Goal: Transaction & Acquisition: Purchase product/service

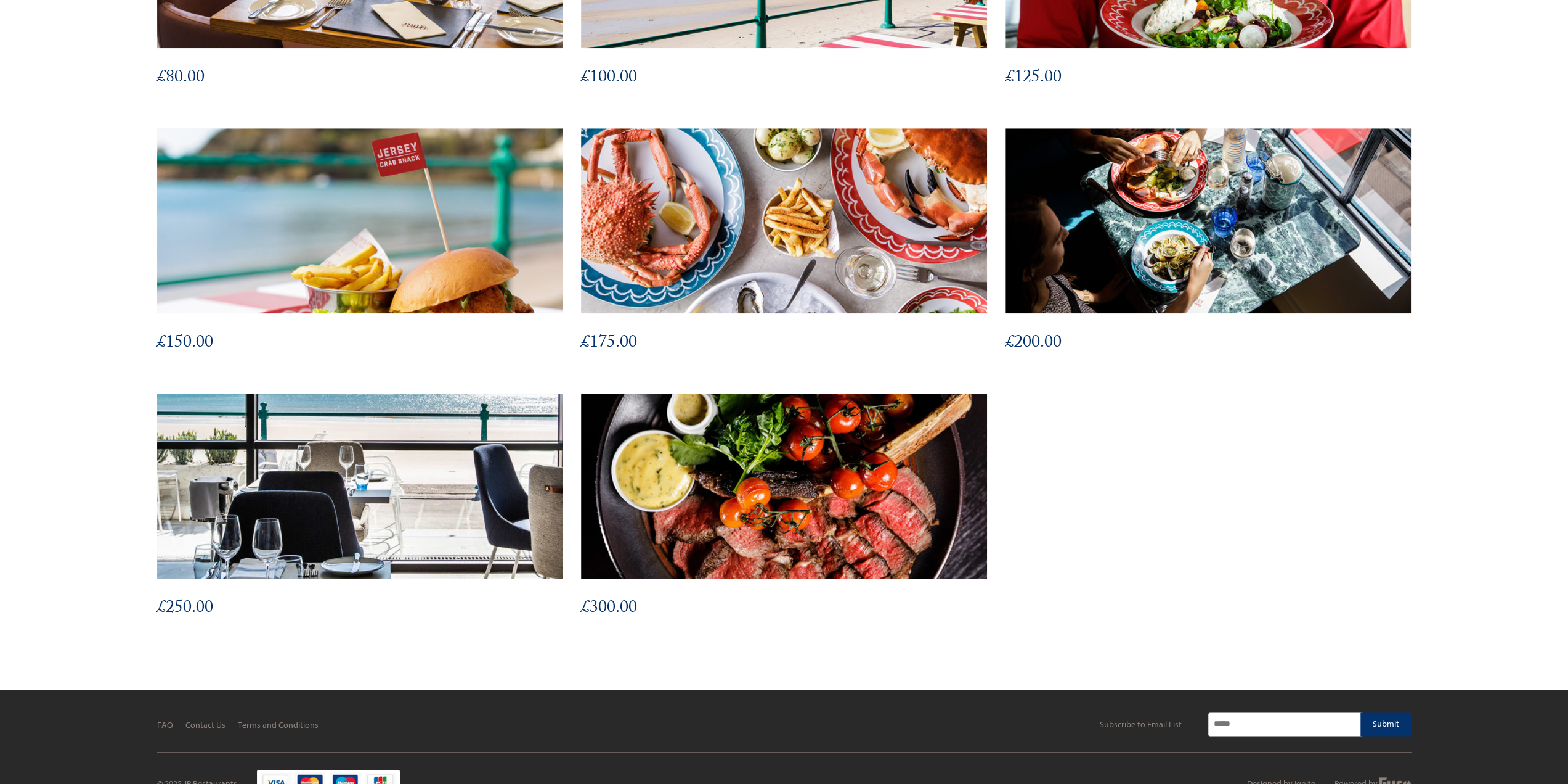
scroll to position [1148, 0]
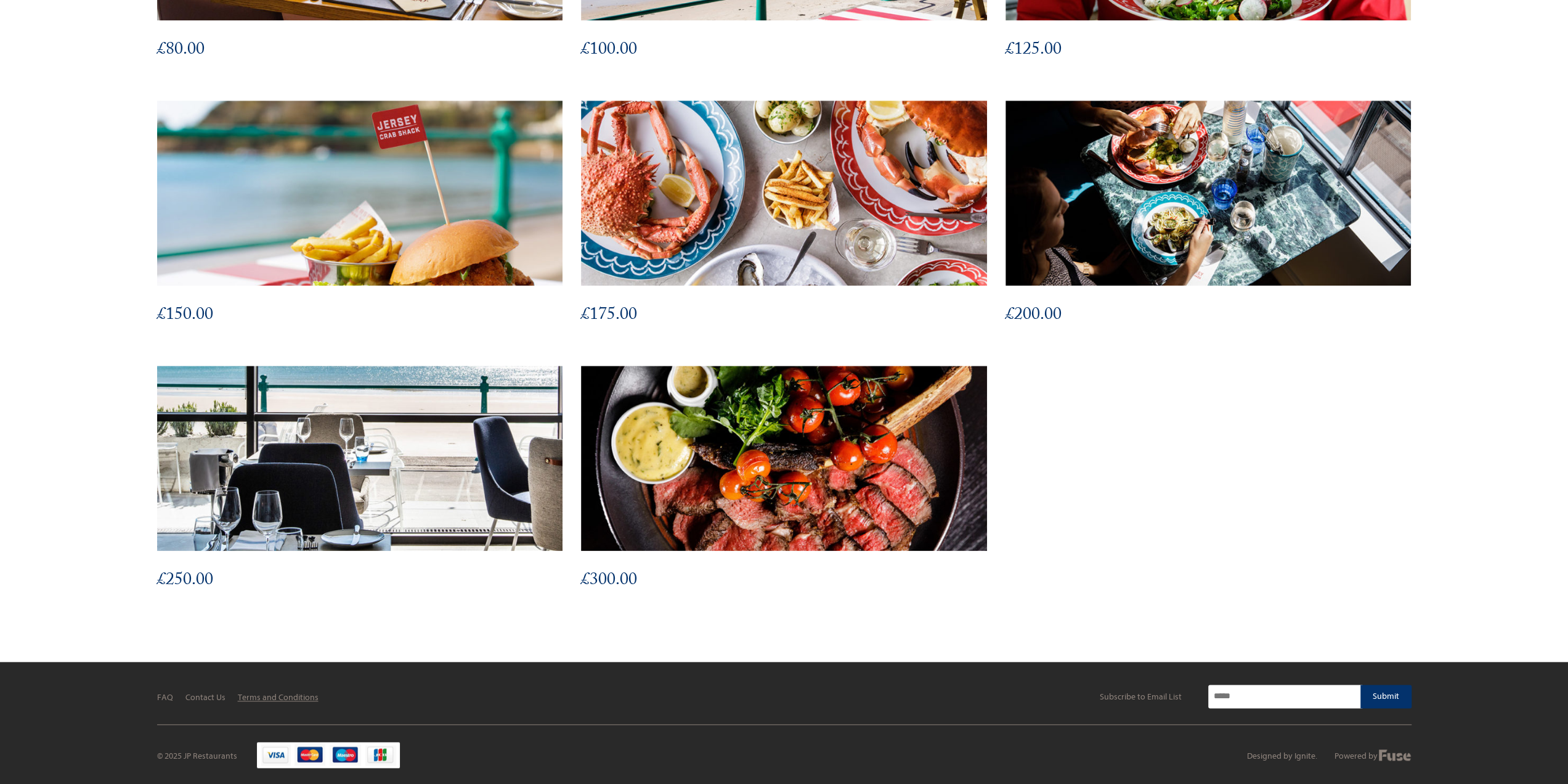
click at [289, 698] on link "Terms and Conditions" at bounding box center [279, 697] width 81 height 10
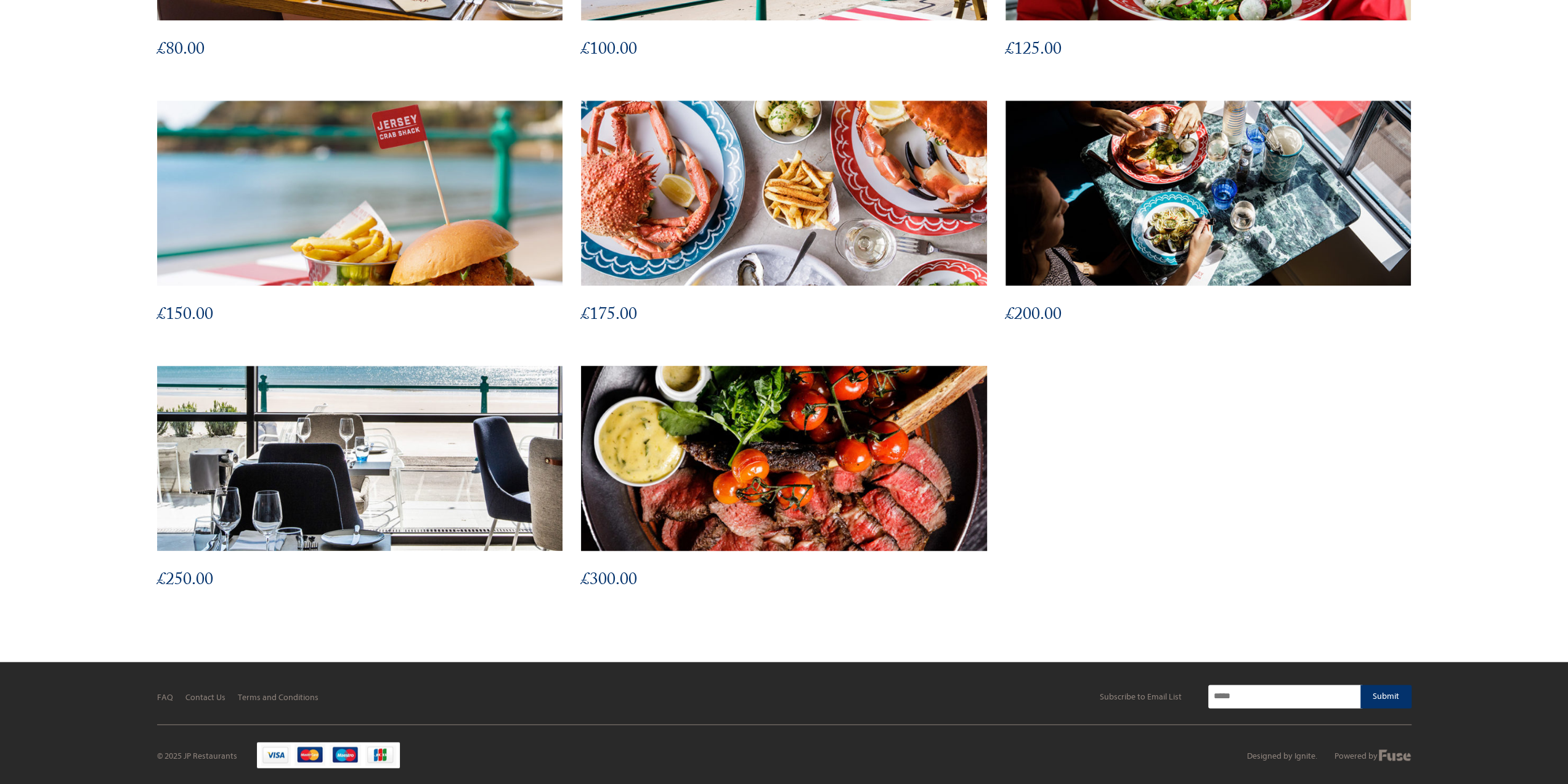
click at [752, 432] on img at bounding box center [784, 457] width 447 height 203
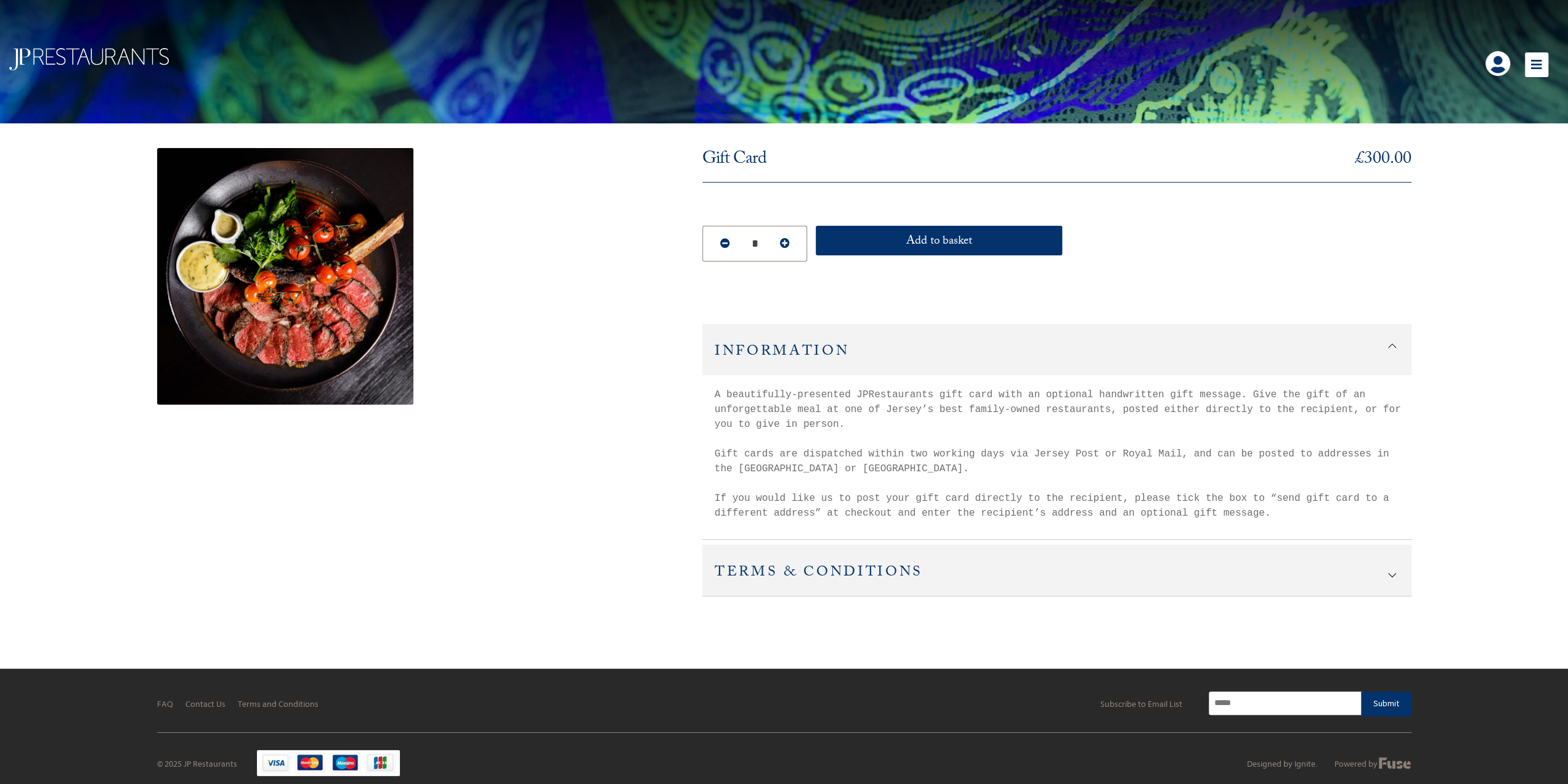
click at [1379, 570] on h2 "Terms & Conditions" at bounding box center [1057, 571] width 709 height 52
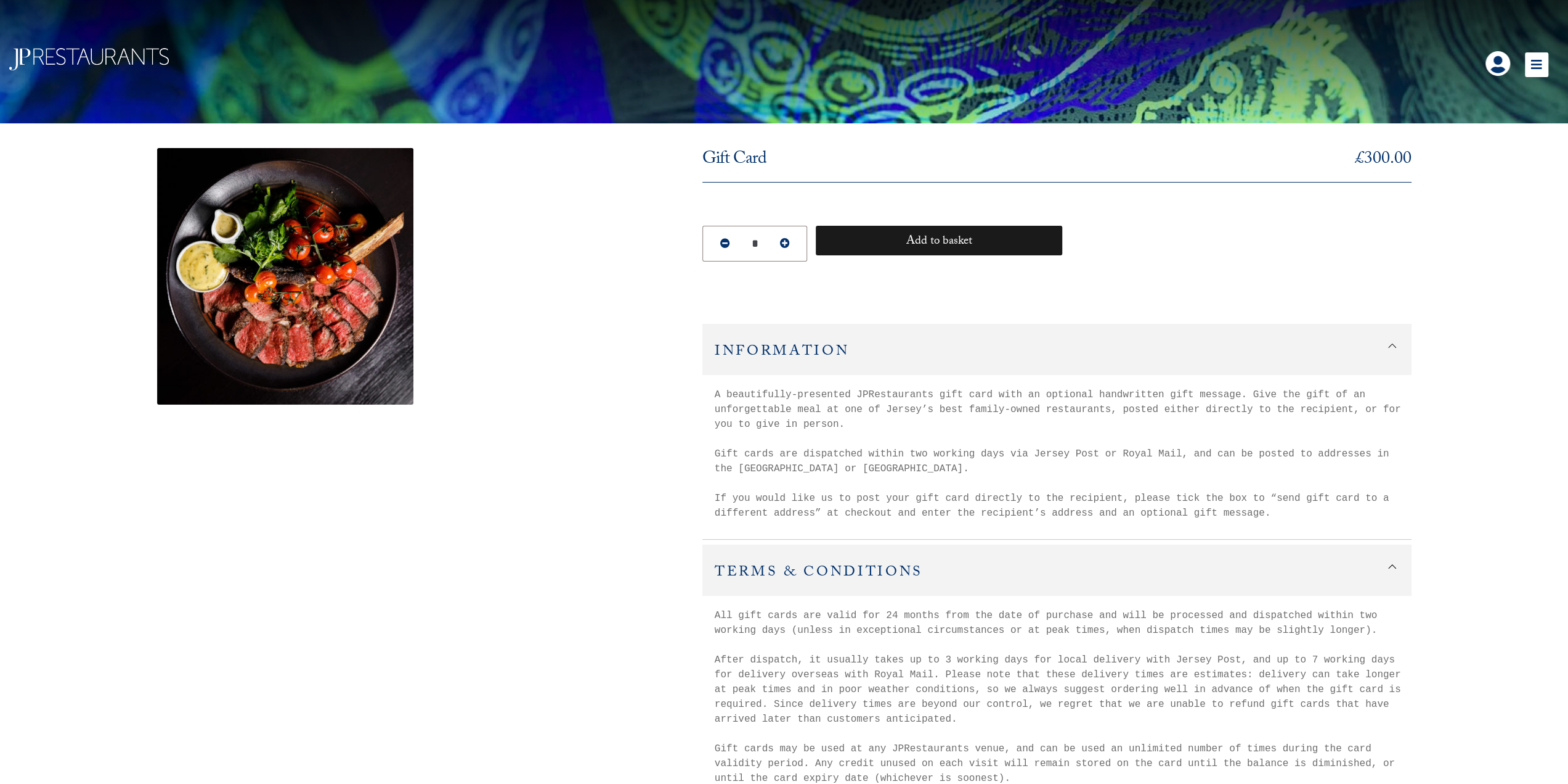
click at [972, 244] on button "Add to basket" at bounding box center [939, 240] width 246 height 29
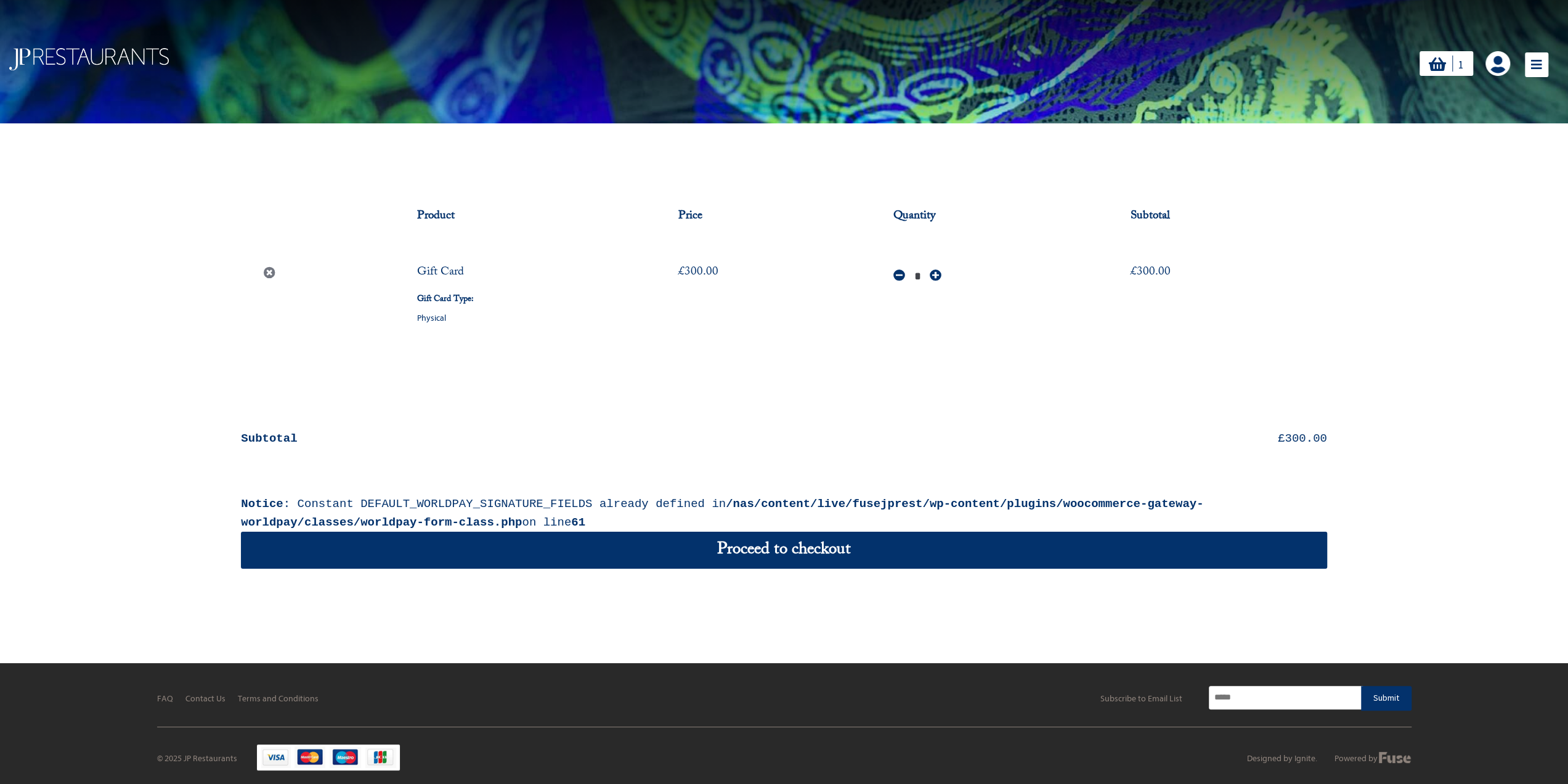
click at [83, 48] on img at bounding box center [89, 59] width 160 height 22
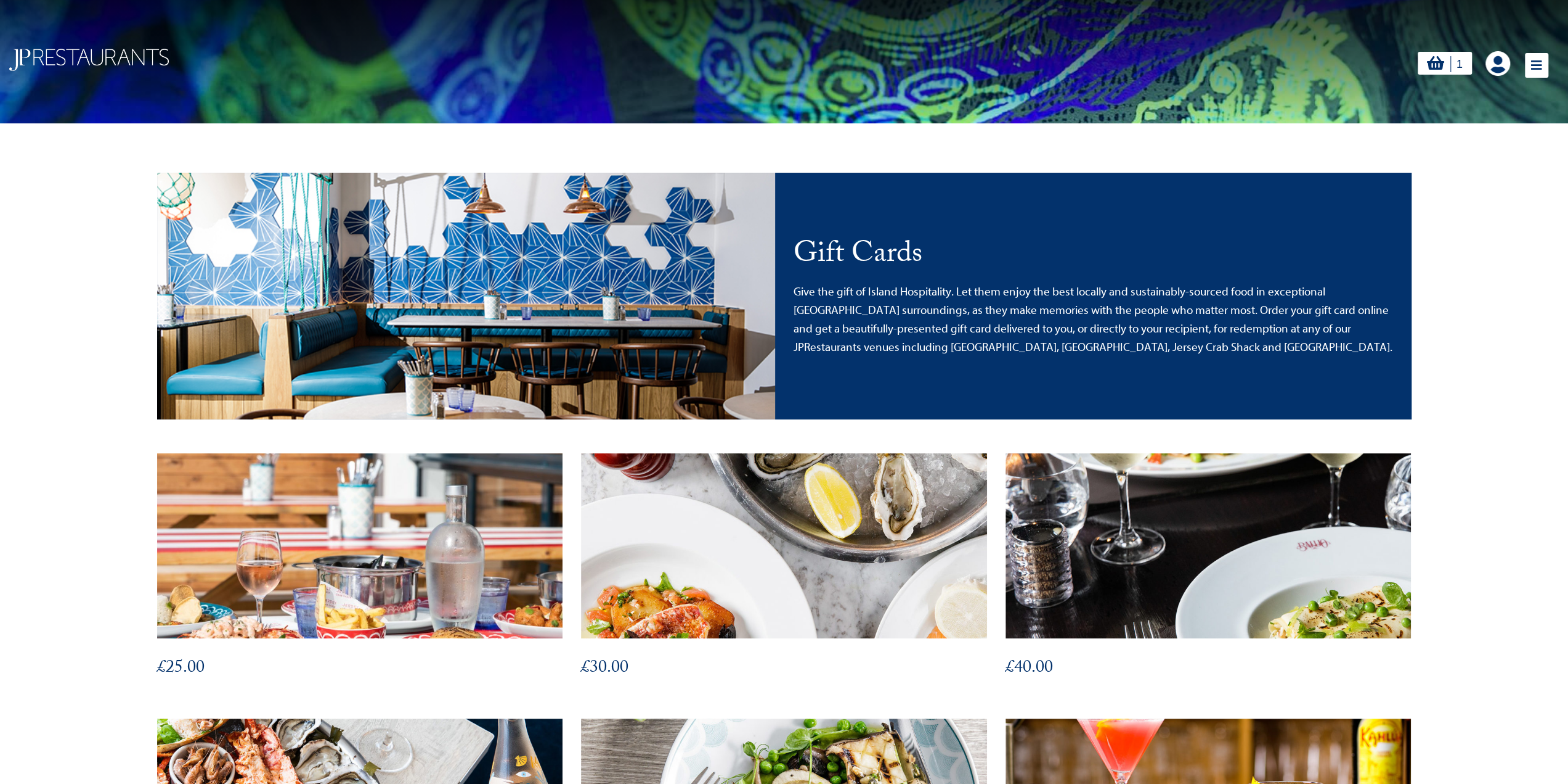
click at [1462, 61] on link "1 1" at bounding box center [1445, 63] width 54 height 23
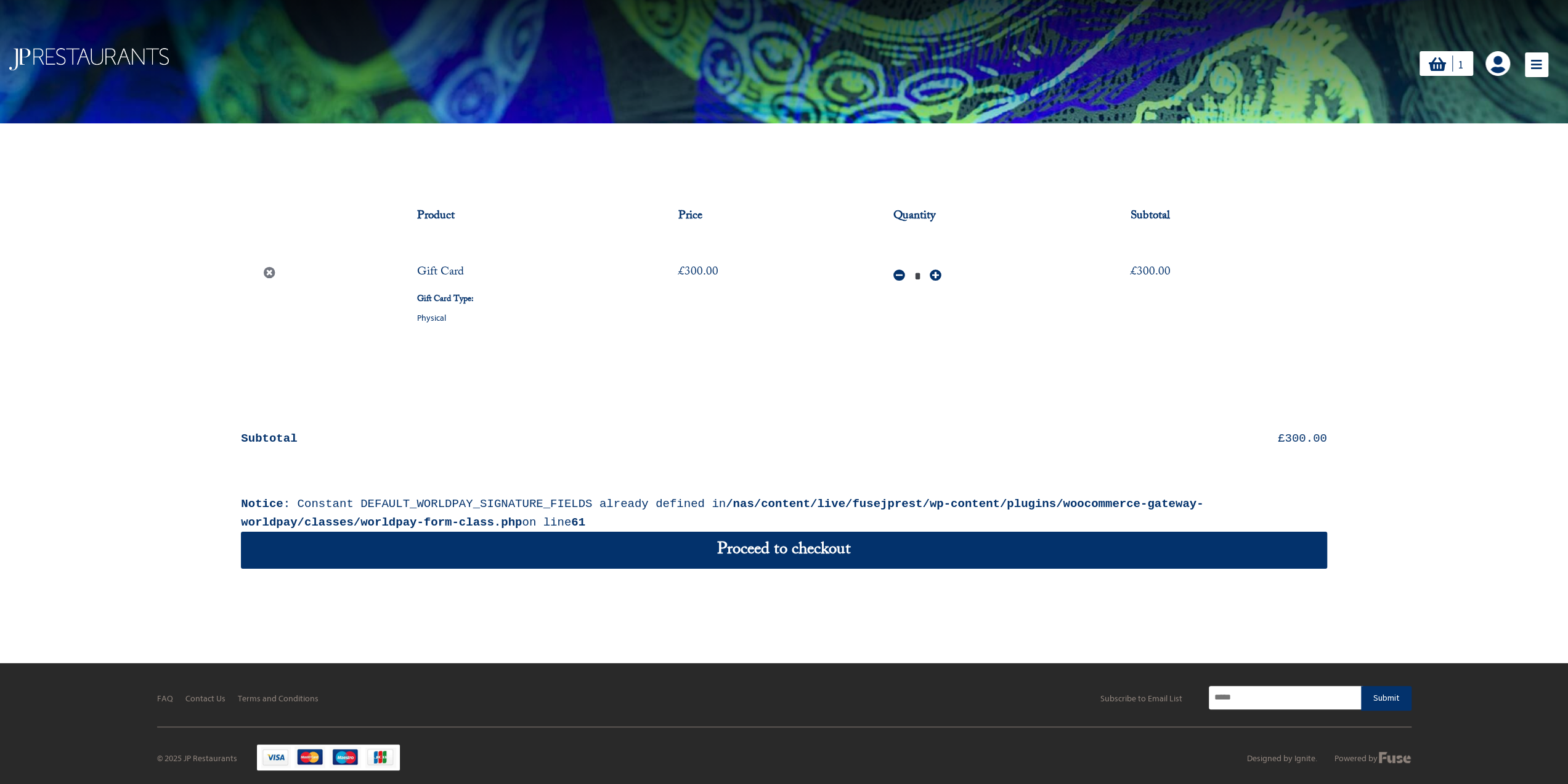
click at [272, 273] on link "×" at bounding box center [269, 272] width 19 height 19
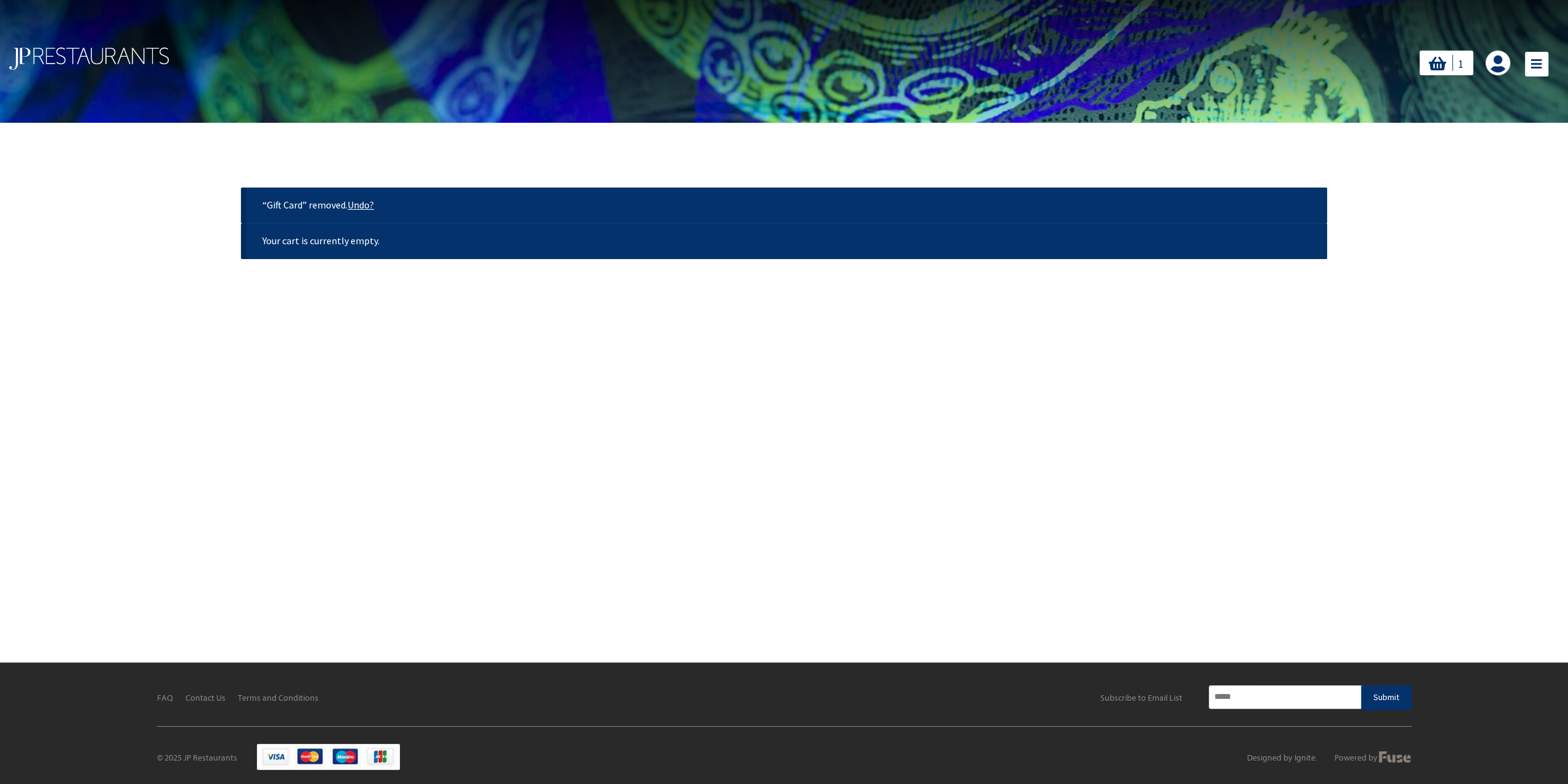
scroll to position [3, 0]
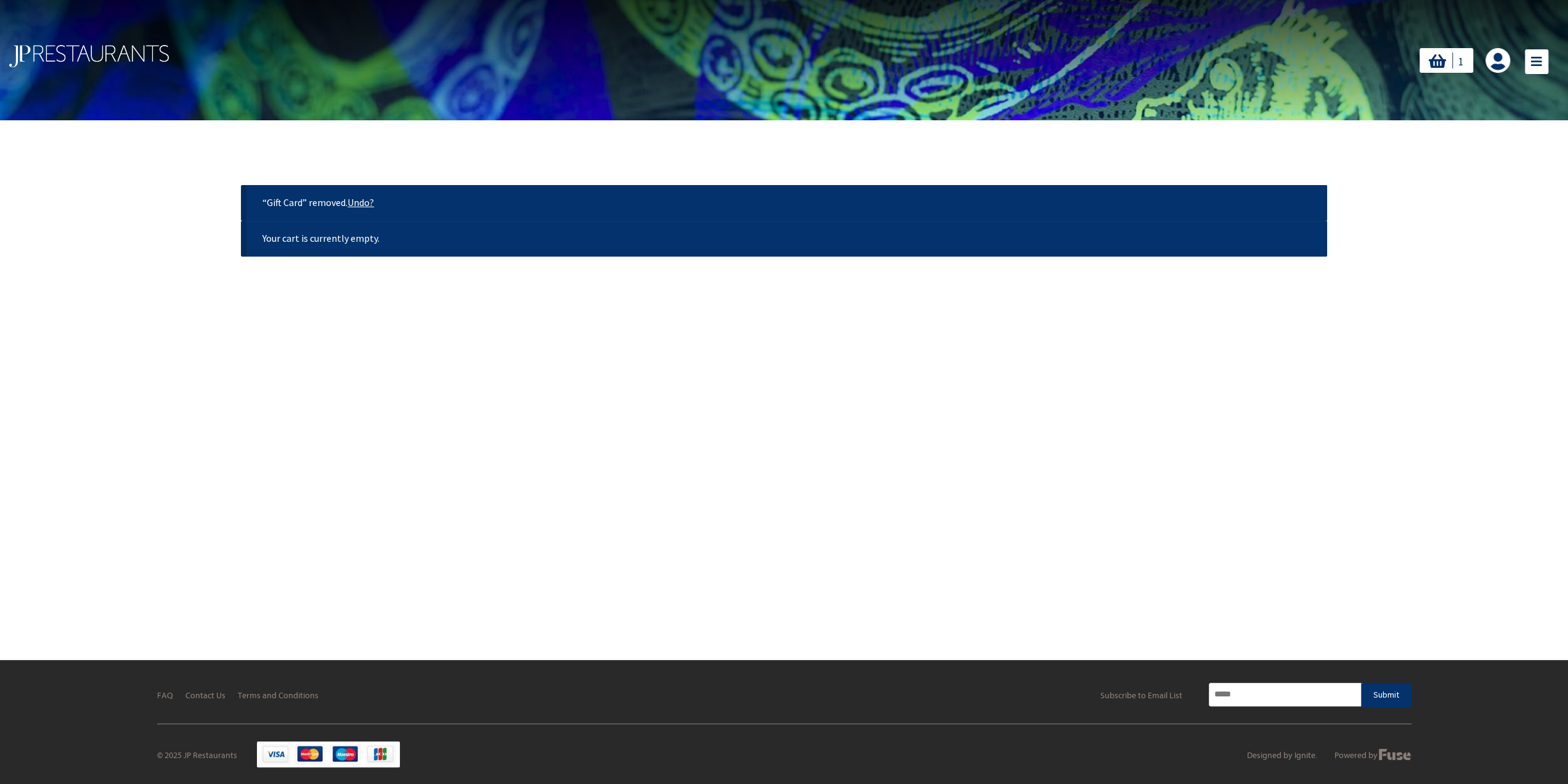
click at [1532, 63] on icon at bounding box center [1536, 62] width 23 height 25
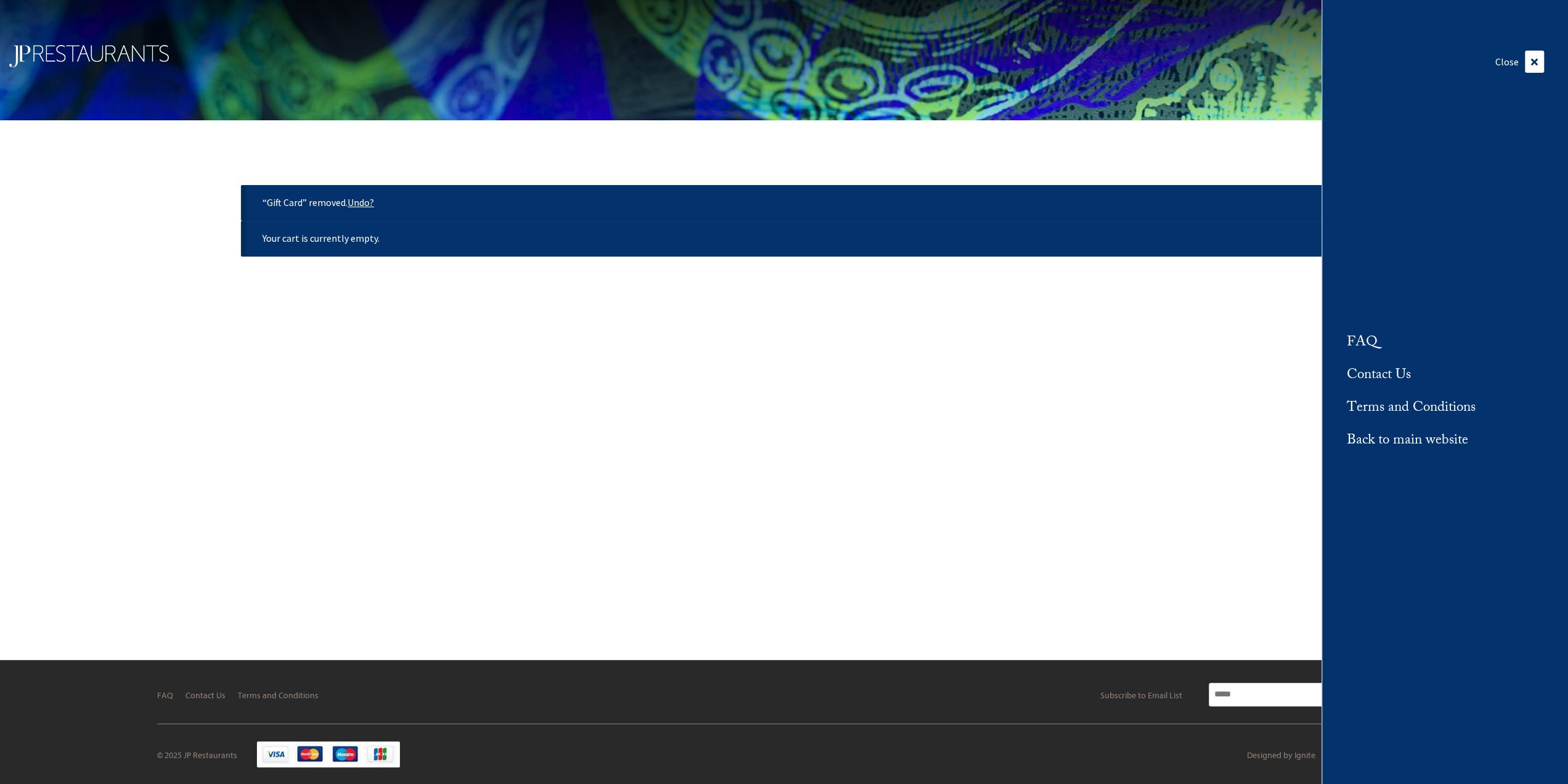
click at [1359, 338] on link "FAQ" at bounding box center [1363, 343] width 31 height 20
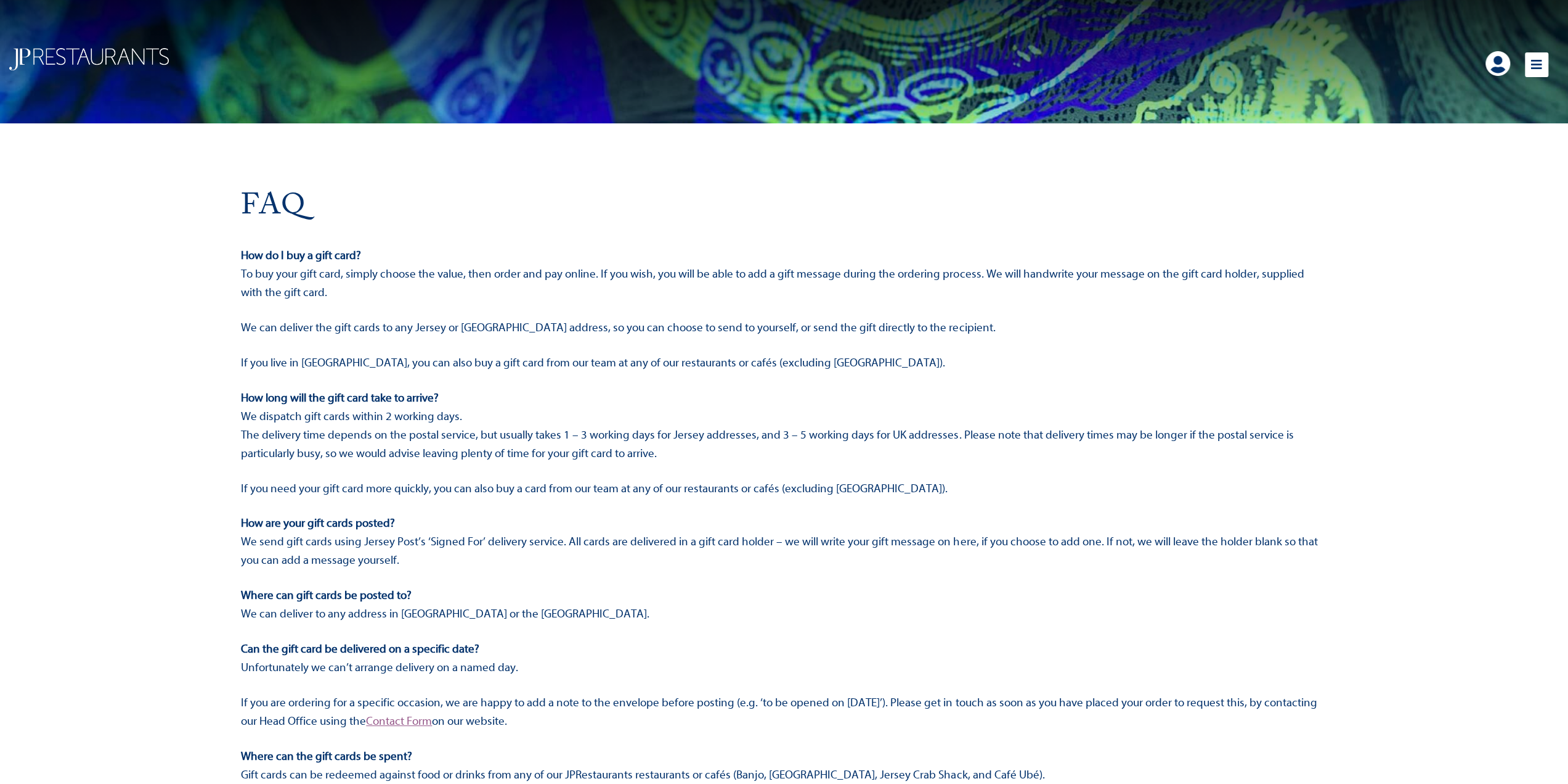
click at [75, 45] on div at bounding box center [784, 62] width 1568 height 123
click at [1498, 64] on link at bounding box center [1497, 63] width 25 height 25
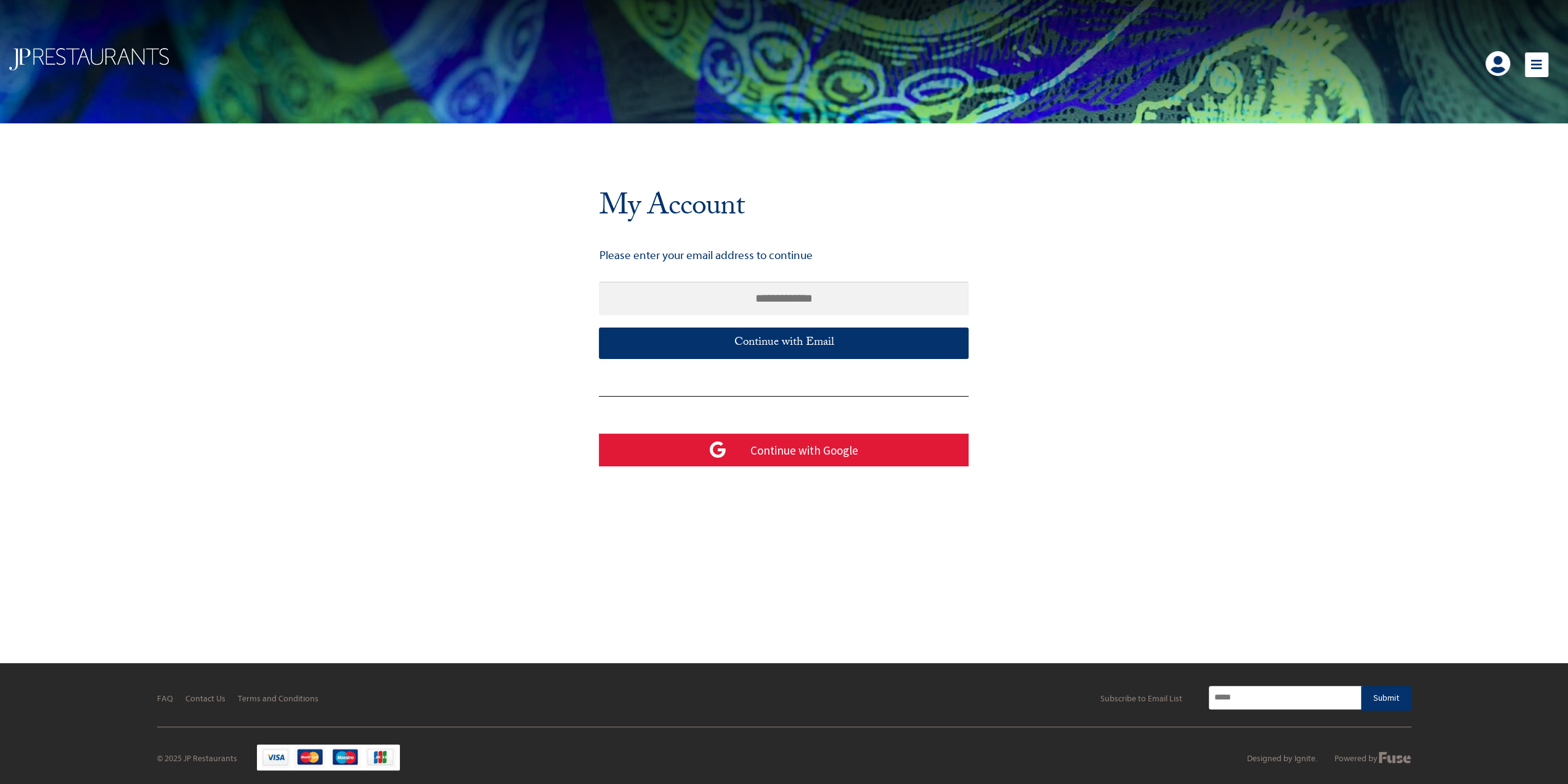
click at [1551, 75] on div at bounding box center [1110, 62] width 915 height 30
click at [1545, 56] on icon at bounding box center [1536, 64] width 23 height 25
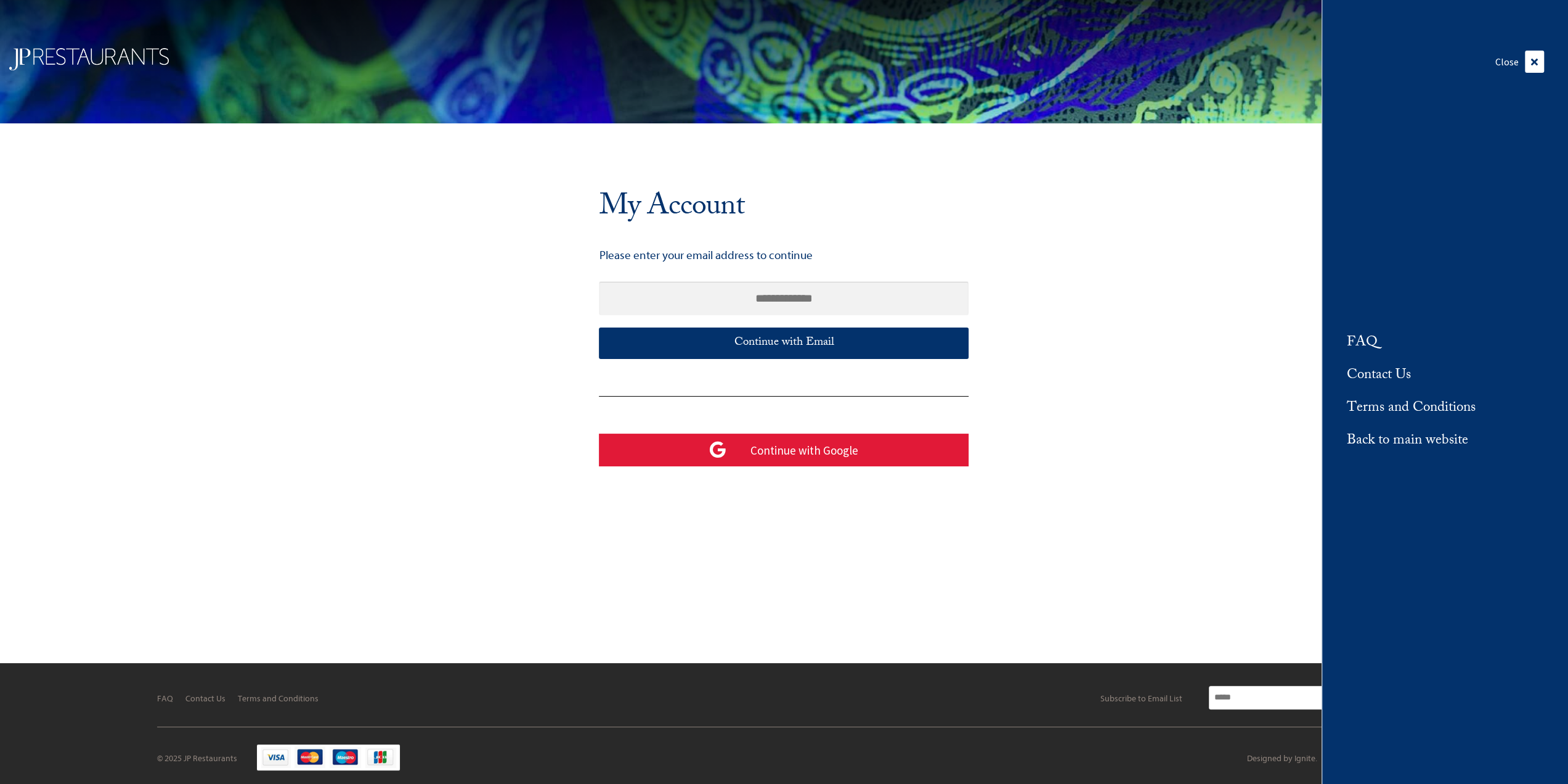
click at [1432, 440] on link "Back to main website" at bounding box center [1408, 441] width 121 height 20
